Goal: Task Accomplishment & Management: Manage account settings

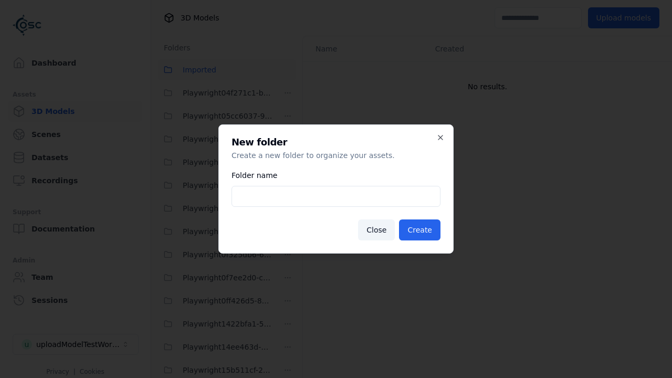
type input "**********"
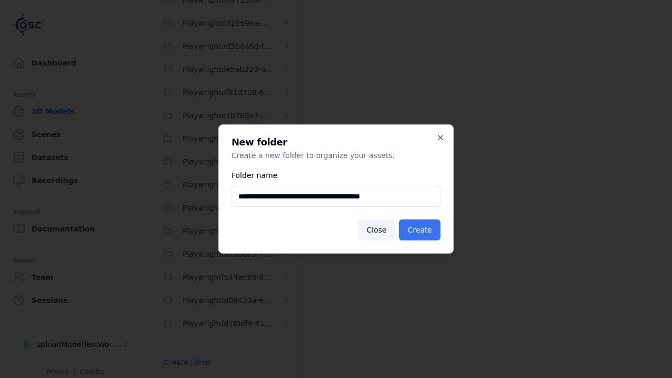
click at [421, 230] on button "Create" at bounding box center [419, 229] width 41 height 21
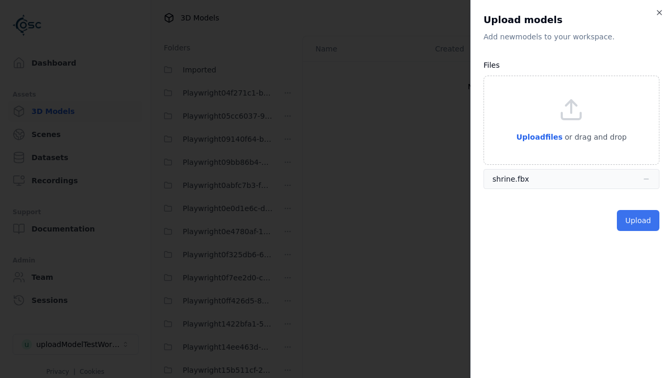
click at [639, 220] on button "Upload" at bounding box center [637, 220] width 42 height 21
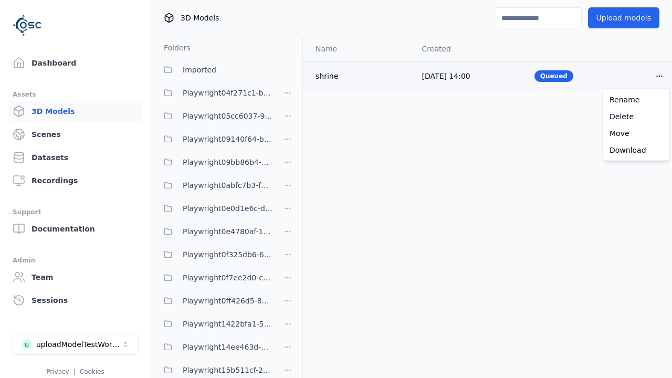
click at [659, 76] on html "Support Dashboard Assets 3D Models Scenes Datasets Recordings Support Documenta…" at bounding box center [336, 189] width 672 height 378
click at [636, 116] on div "Delete" at bounding box center [636, 116] width 62 height 17
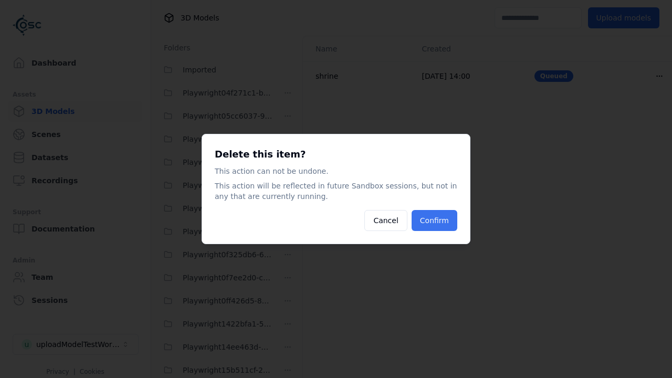
click at [435, 220] on button "Confirm" at bounding box center [434, 220] width 46 height 21
